Goal: Task Accomplishment & Management: Manage account settings

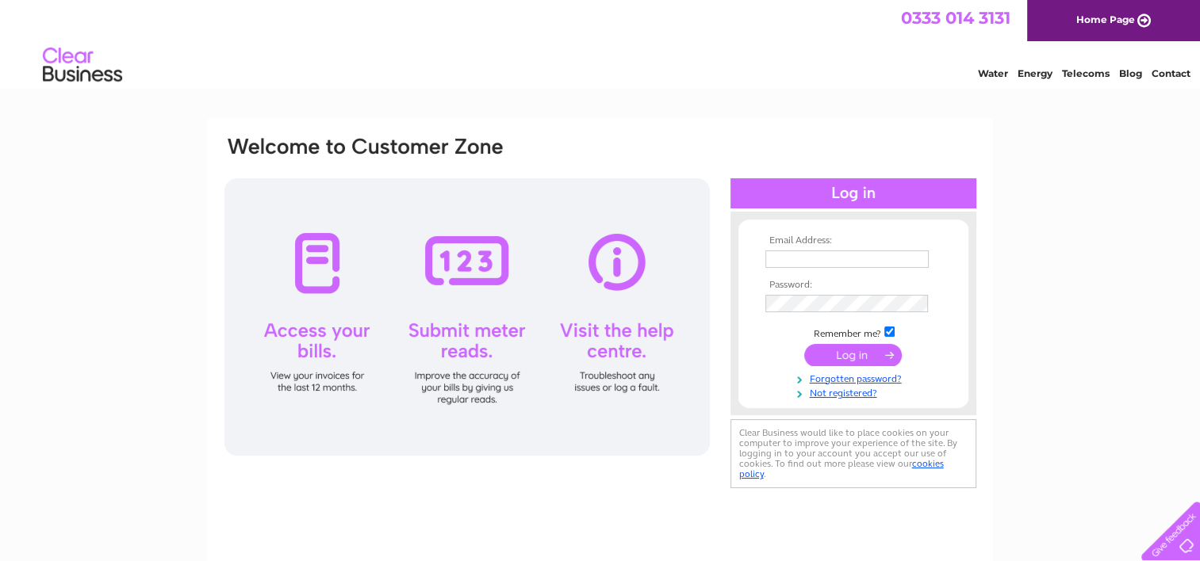
type input "[EMAIL_ADDRESS][DOMAIN_NAME]"
click at [859, 354] on input "submit" at bounding box center [853, 355] width 98 height 22
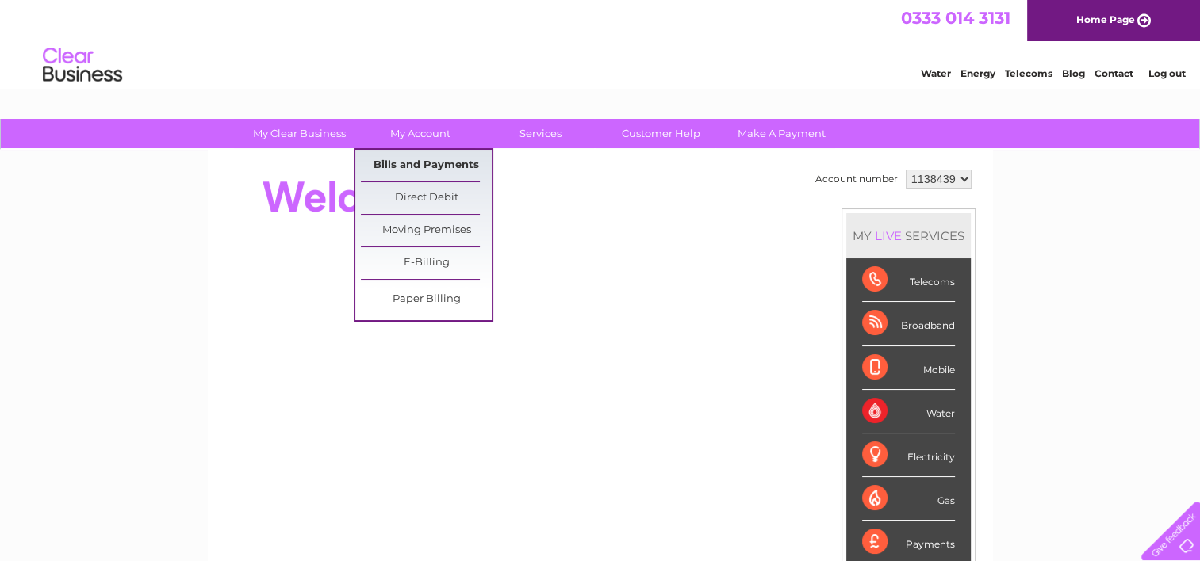
click at [411, 163] on link "Bills and Payments" at bounding box center [426, 166] width 131 height 32
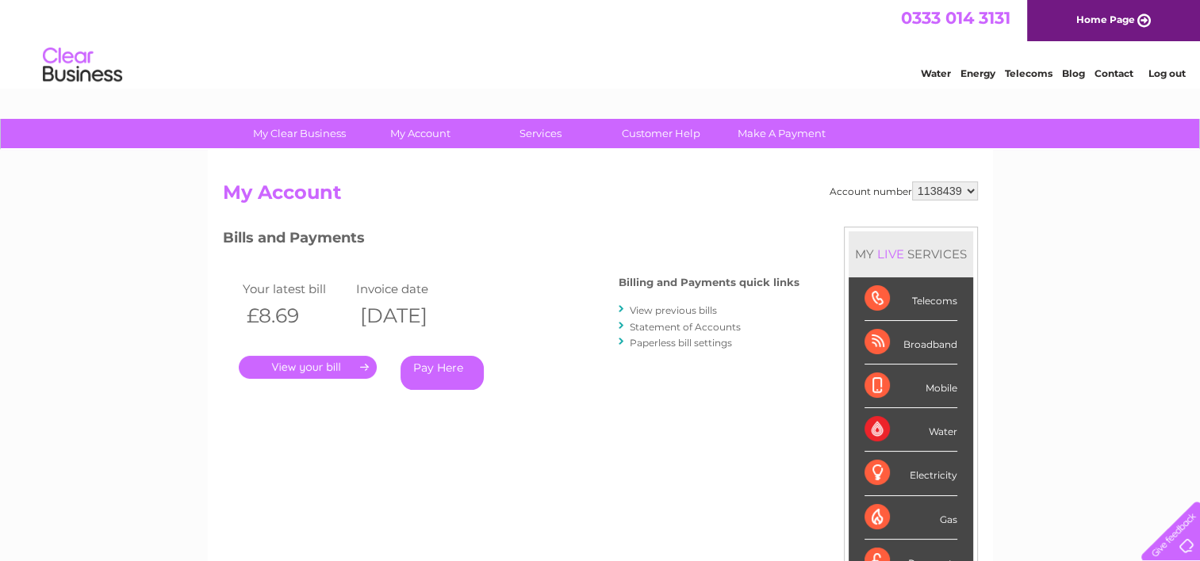
click at [315, 365] on link "." at bounding box center [308, 367] width 138 height 23
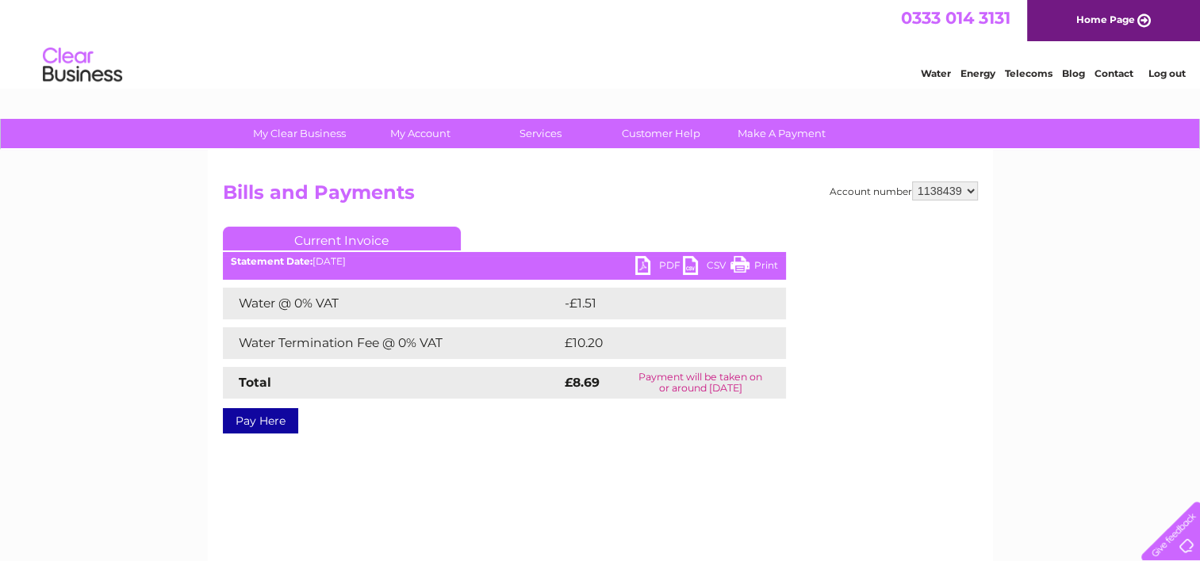
click at [648, 262] on link "PDF" at bounding box center [659, 267] width 48 height 23
